Goal: Task Accomplishment & Management: Manage account settings

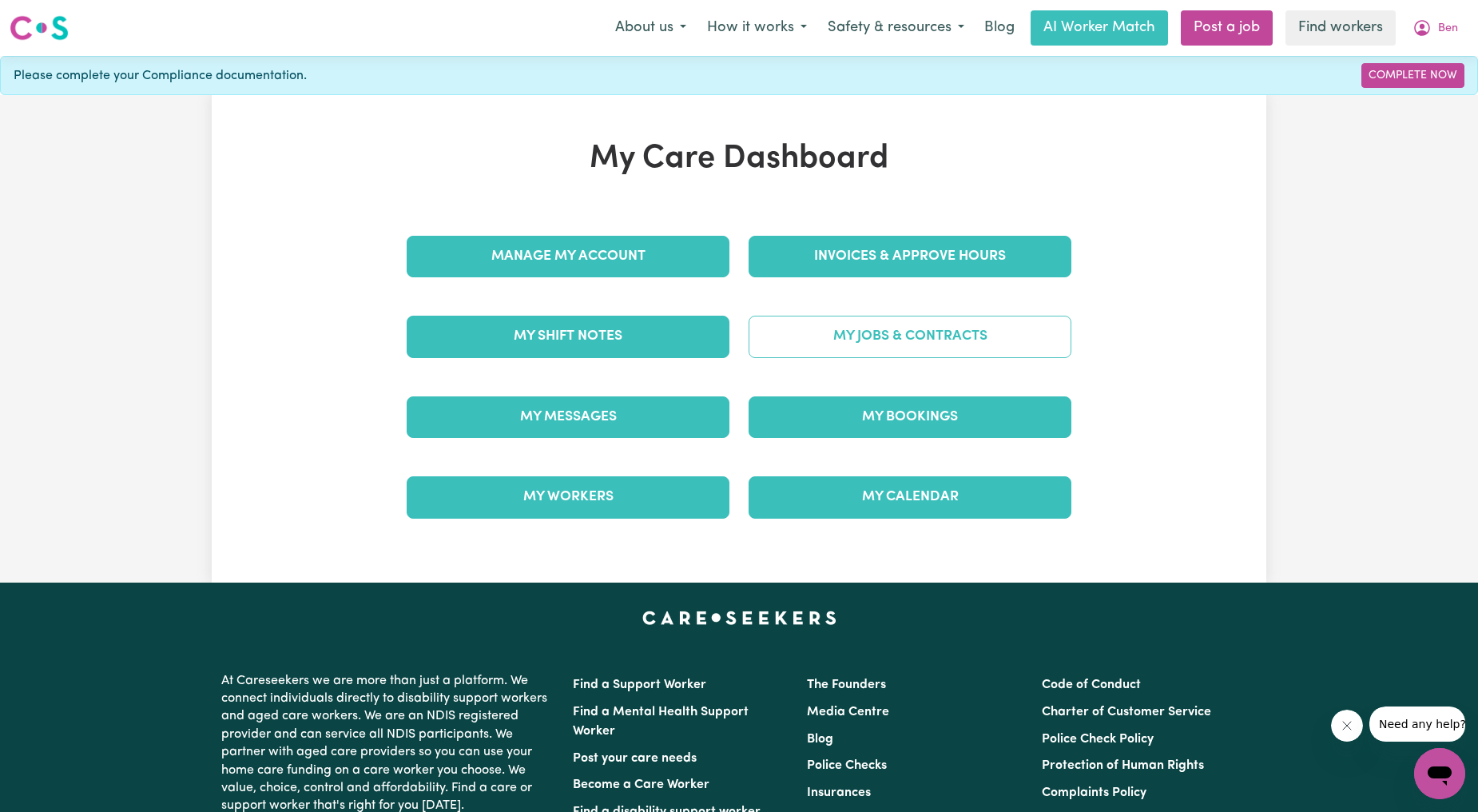
click at [865, 336] on link "My Jobs & Contracts" at bounding box center [910, 336] width 323 height 42
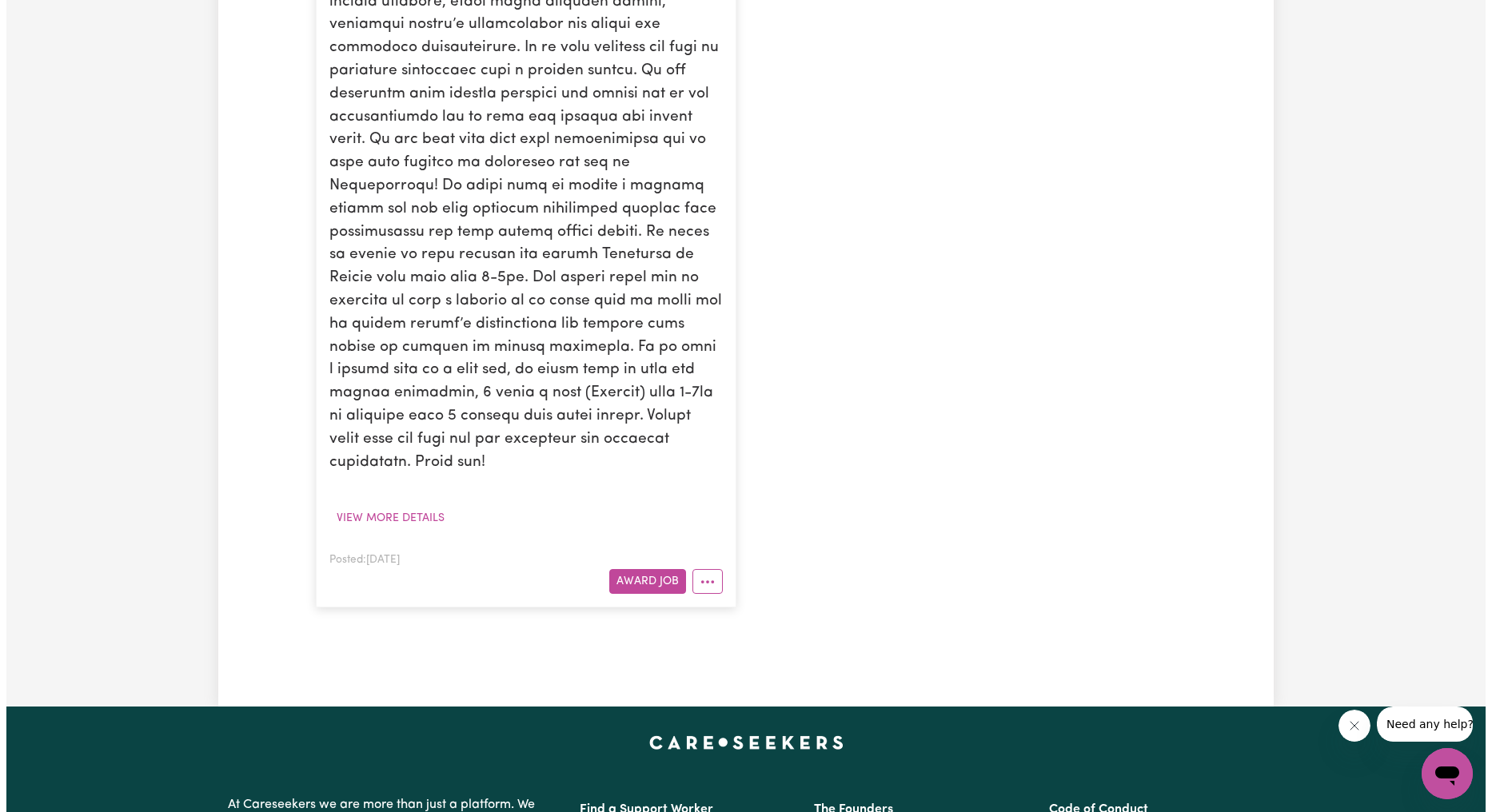
scroll to position [592, 0]
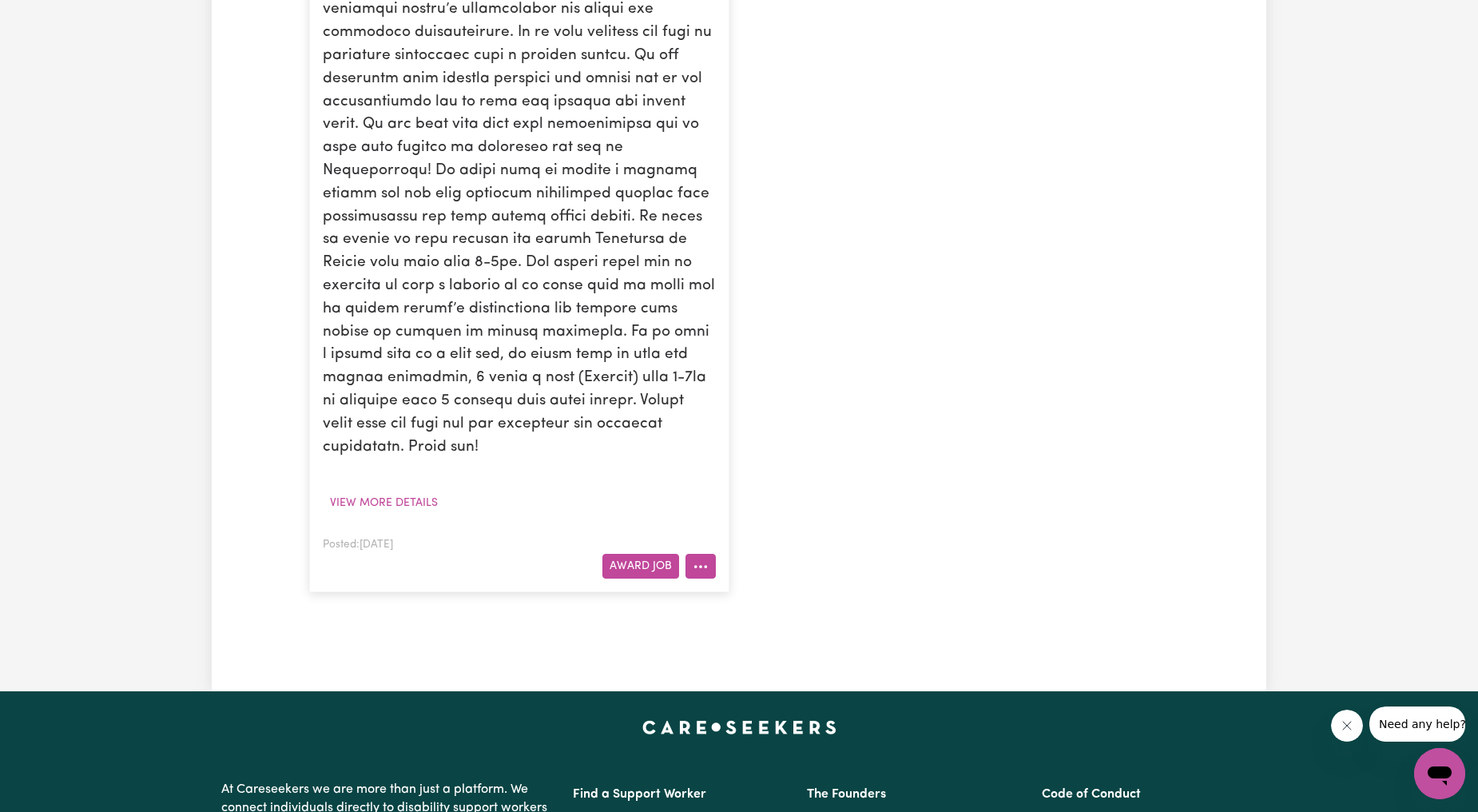
click at [711, 554] on button "More options" at bounding box center [700, 566] width 30 height 24
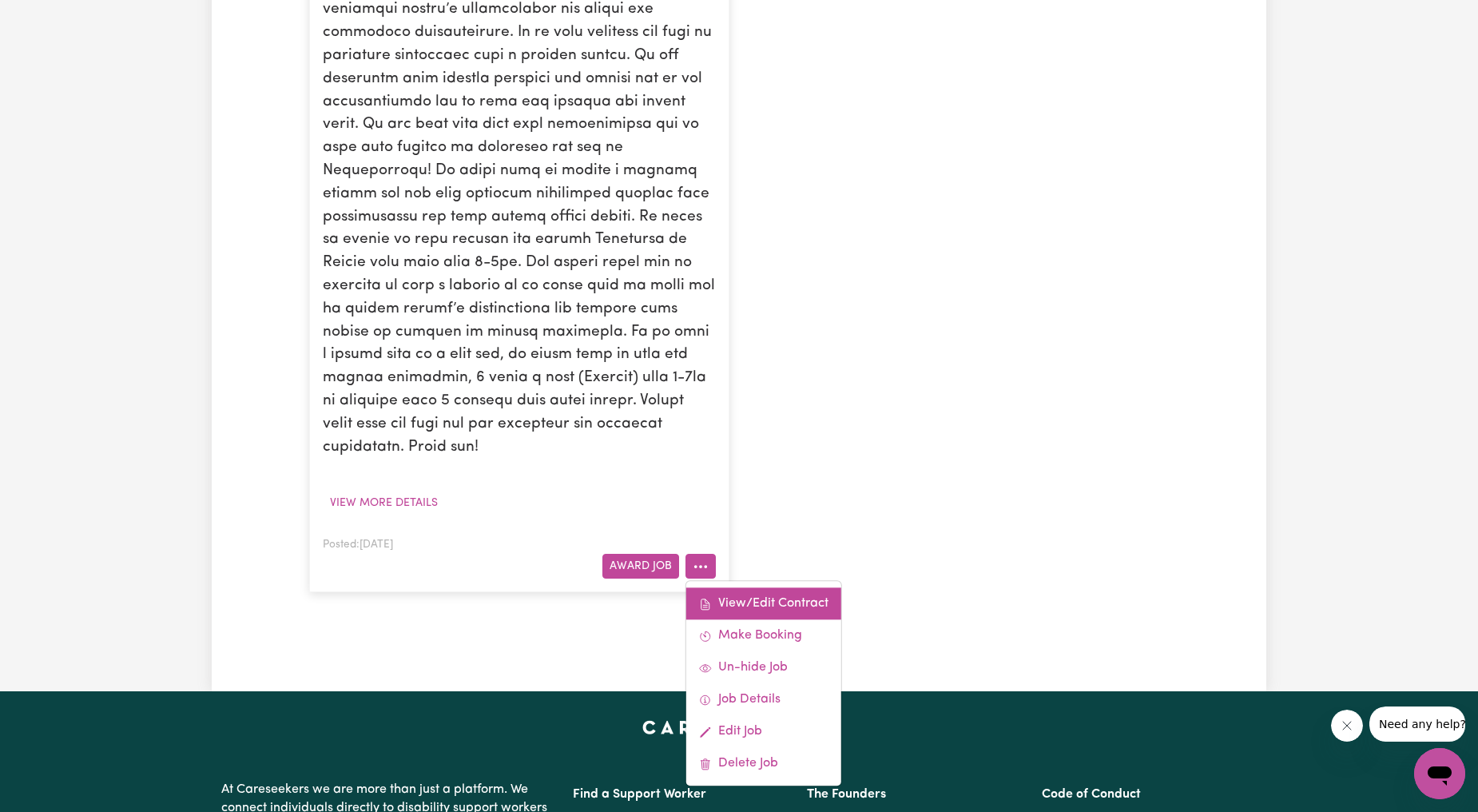
click at [733, 588] on link "View/Edit Contract" at bounding box center [763, 604] width 155 height 32
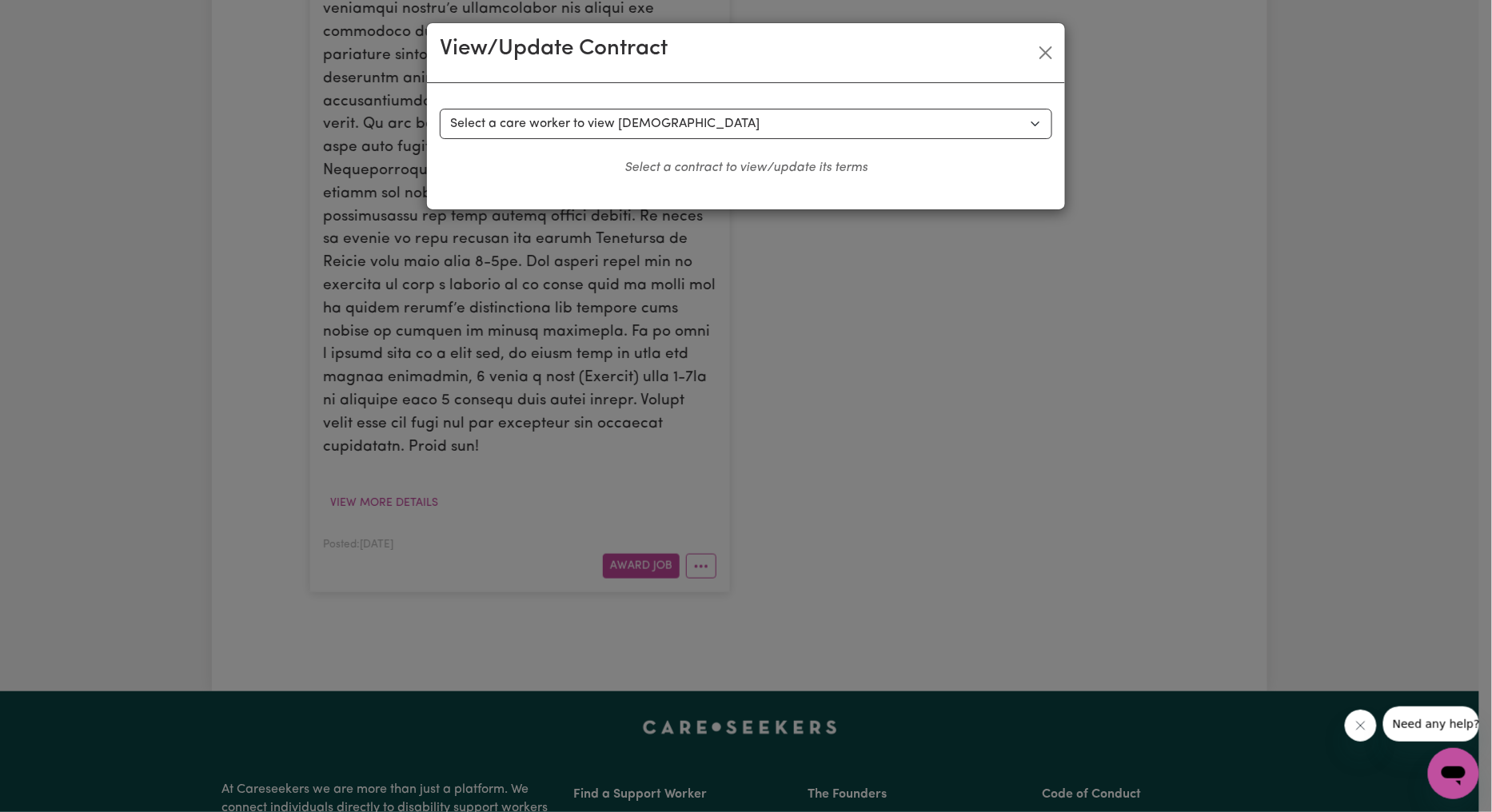
click at [603, 145] on div "Select a contract to view Select a care worker to view [DEMOGRAPHIC_DATA] #3490…" at bounding box center [745, 143] width 613 height 69
click at [610, 137] on select "Select a care worker to view [DEMOGRAPHIC_DATA] #3490 - [PERSON_NAME] A (contra…" at bounding box center [745, 124] width 613 height 30
select select "6353"
click at [439, 109] on select "Select a care worker to view [DEMOGRAPHIC_DATA] #3490 - [PERSON_NAME] A (contra…" at bounding box center [745, 124] width 613 height 30
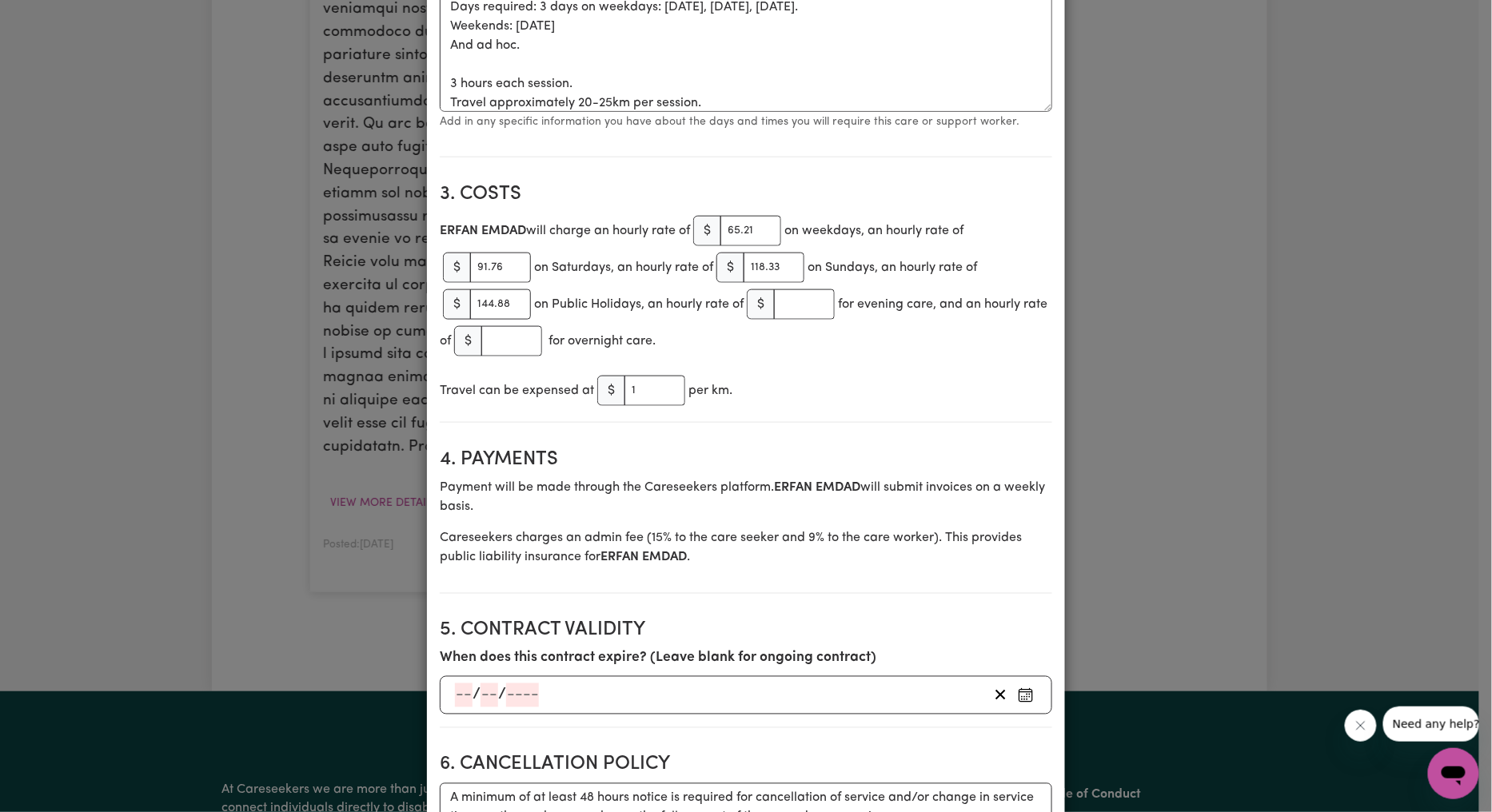
scroll to position [0, 0]
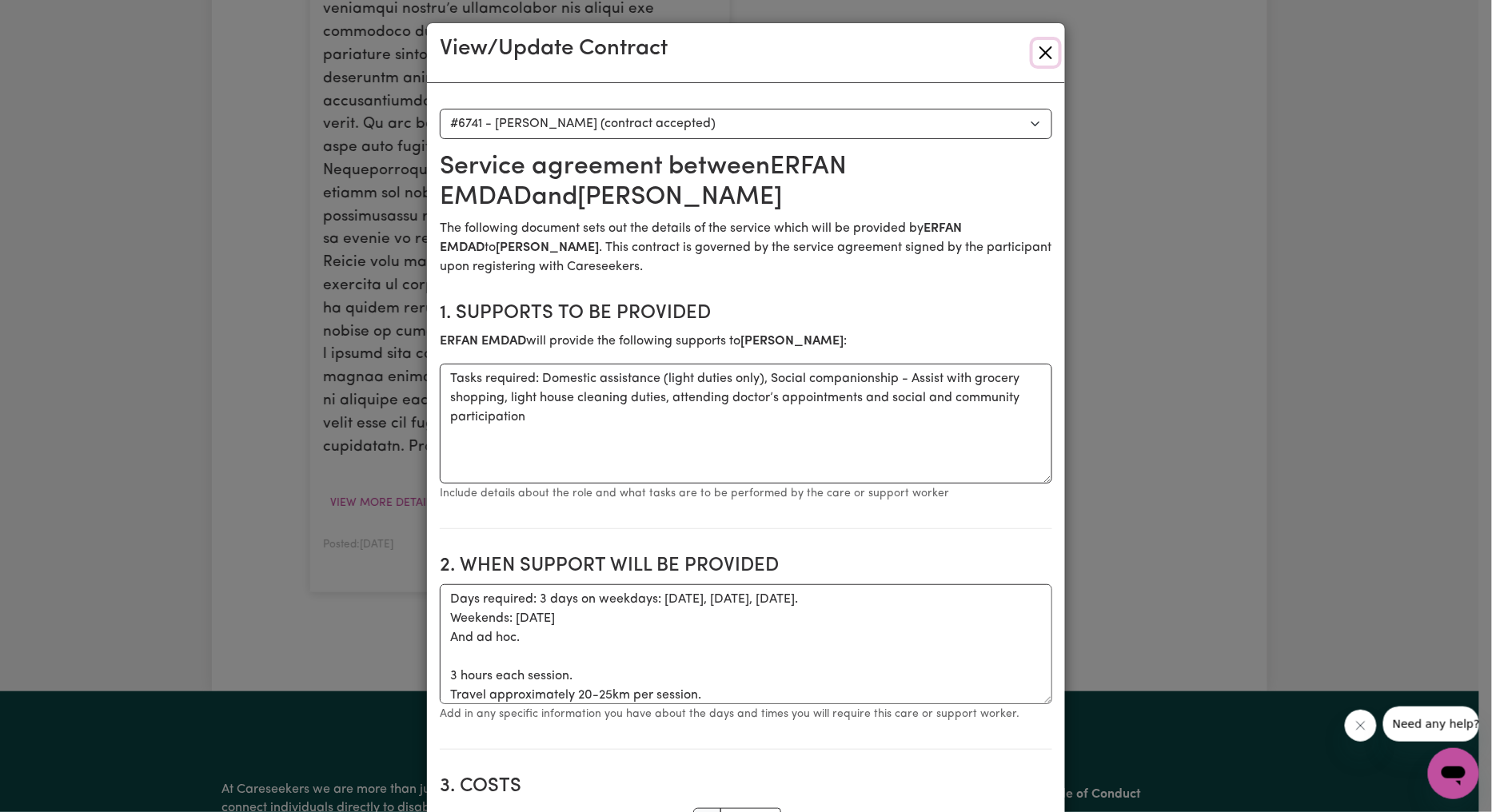
click at [1037, 54] on button "Close" at bounding box center [1045, 53] width 25 height 25
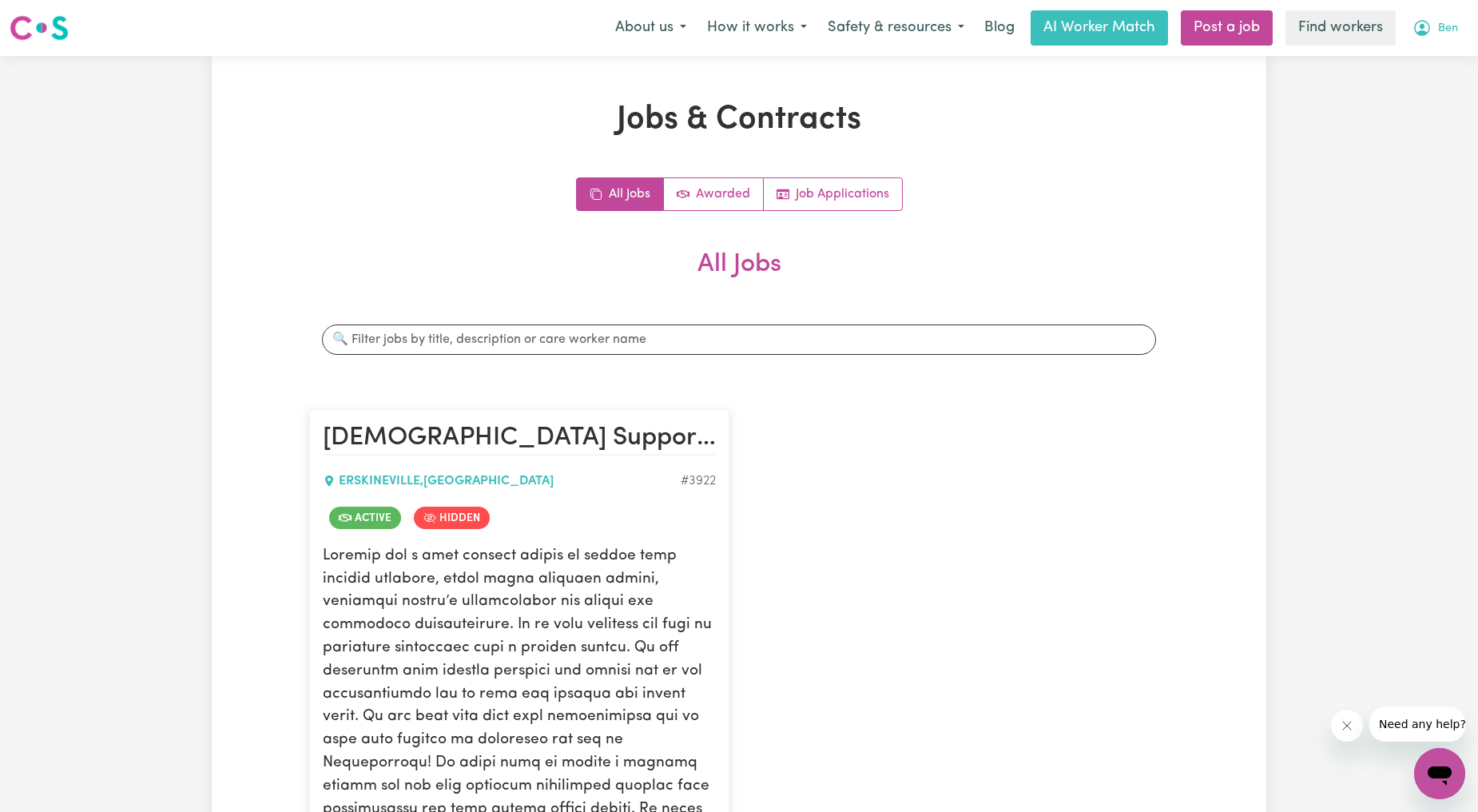
click at [1423, 33] on icon "My Account" at bounding box center [1423, 28] width 16 height 16
click at [1390, 82] on link "Logout" at bounding box center [1405, 92] width 127 height 30
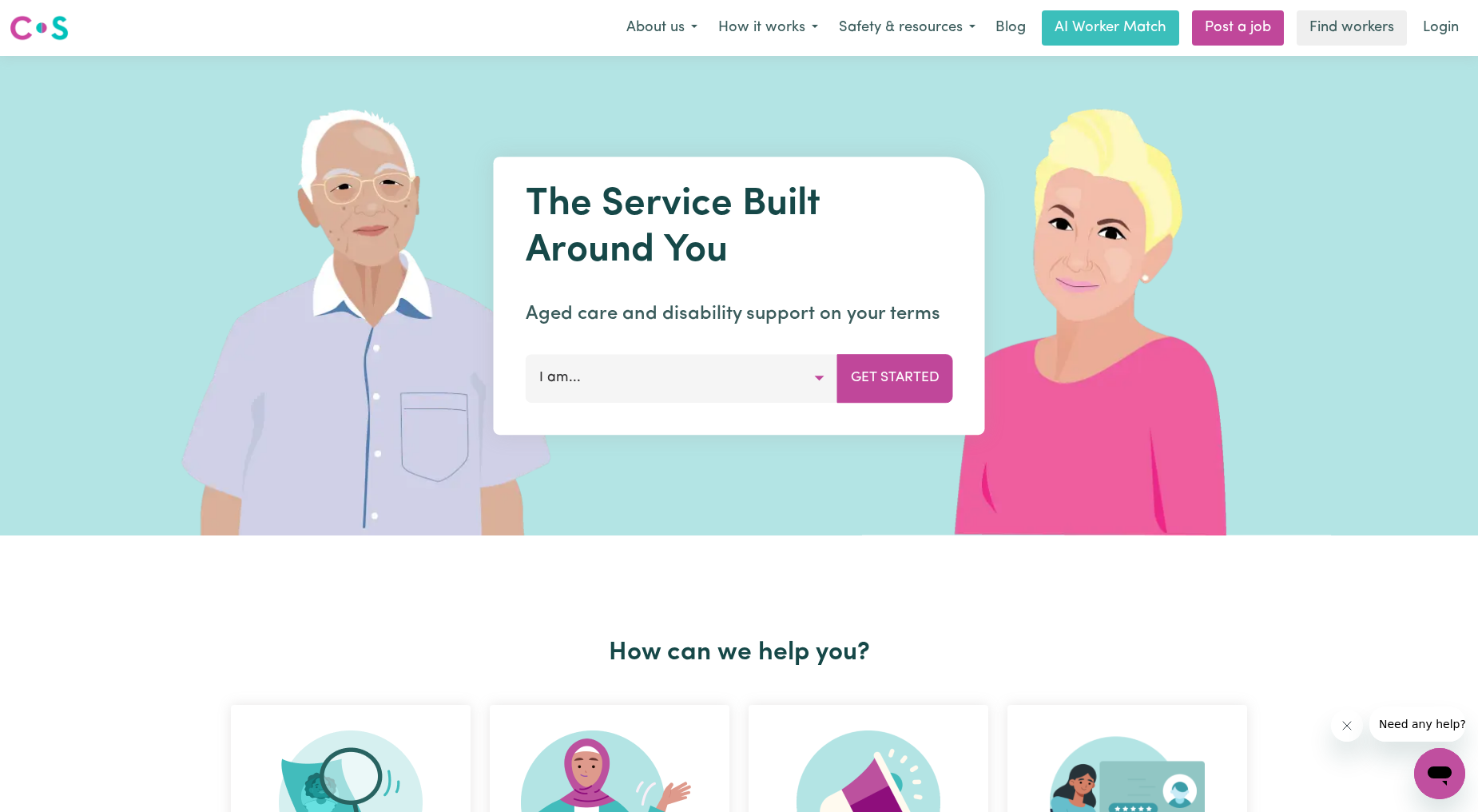
click at [1450, 10] on div "Menu About us How it works Safety & resources Blog AI Worker Match Post a job F…" at bounding box center [739, 28] width 1478 height 37
click at [1438, 18] on link "Login" at bounding box center [1441, 28] width 55 height 35
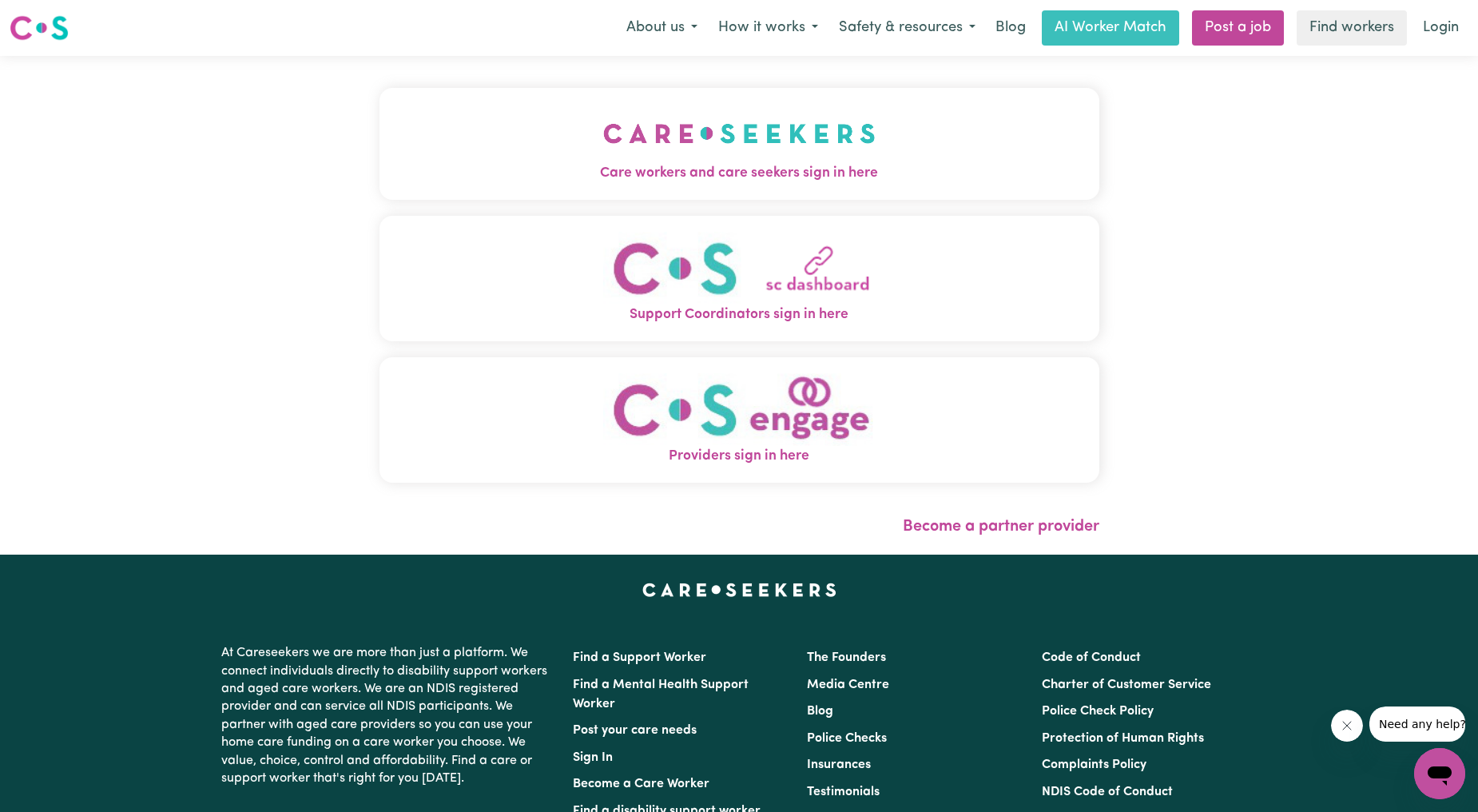
click at [604, 142] on img "Care workers and care seekers sign in here" at bounding box center [740, 133] width 273 height 59
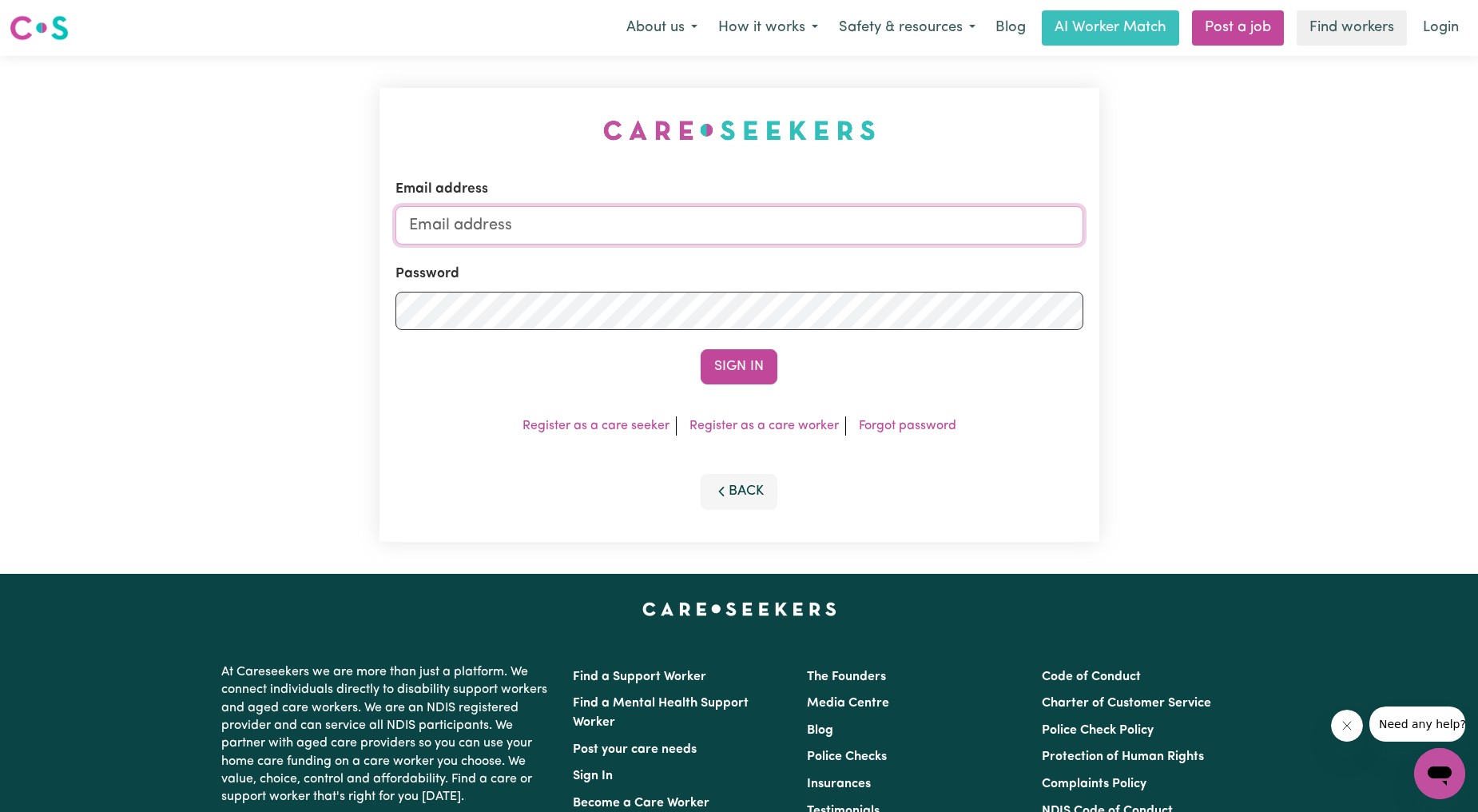
click at [561, 208] on input "Email address" at bounding box center [739, 225] width 688 height 38
click at [557, 227] on input "Email address" at bounding box center [739, 225] width 688 height 38
paste input "[EMAIL_ADDRESS][DOMAIN_NAME]"
type input "[EMAIL_ADDRESS][DOMAIN_NAME]"
drag, startPoint x: 492, startPoint y: 232, endPoint x: 999, endPoint y: 259, distance: 507.7
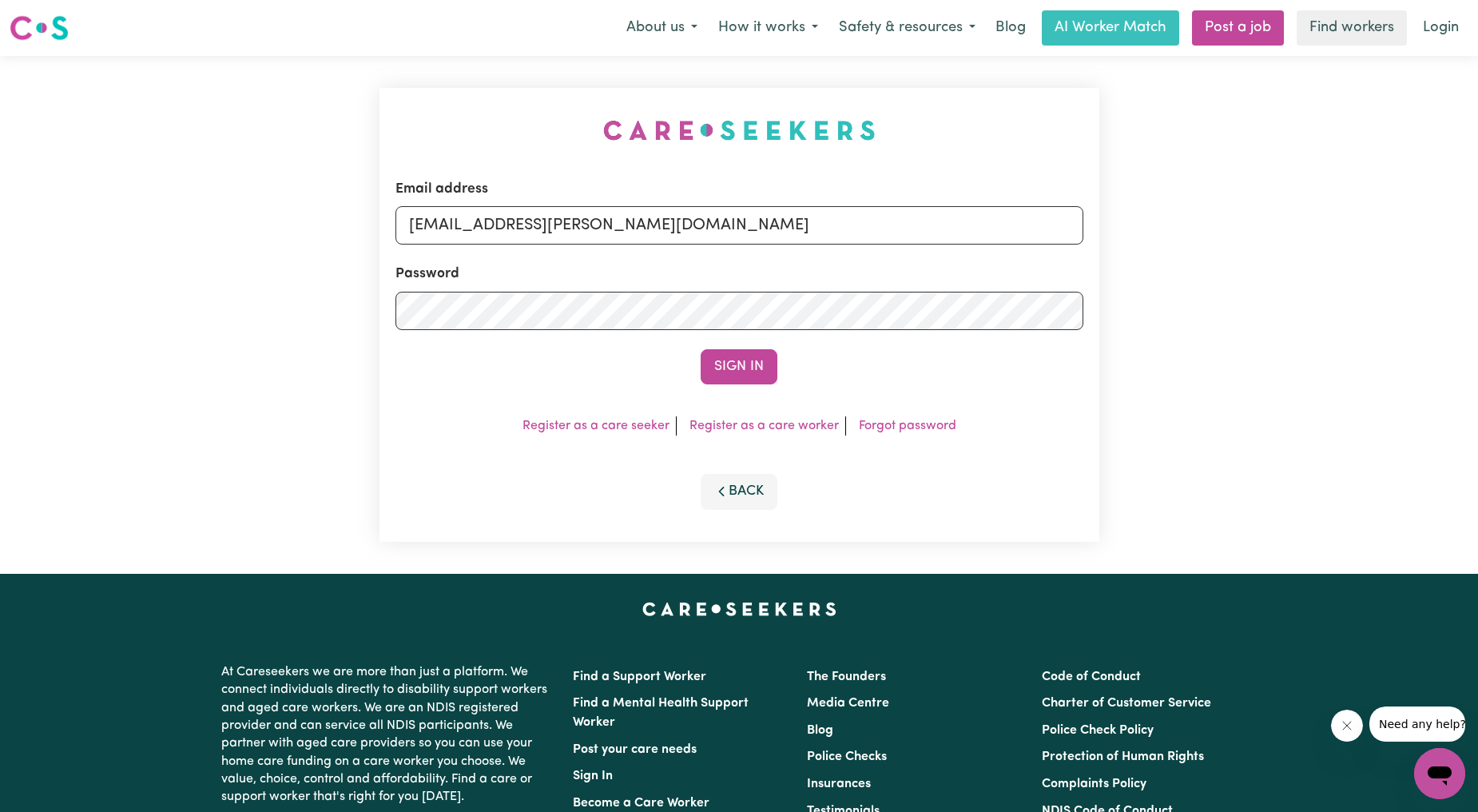
click at [999, 259] on form "Email address [EMAIL_ADDRESS][PERSON_NAME][DOMAIN_NAME] Password Sign In" at bounding box center [739, 281] width 688 height 205
type input "[EMAIL_ADDRESS][DOMAIN_NAME]"
click at [747, 363] on button "Sign In" at bounding box center [739, 367] width 77 height 35
